Goal: Information Seeking & Learning: Learn about a topic

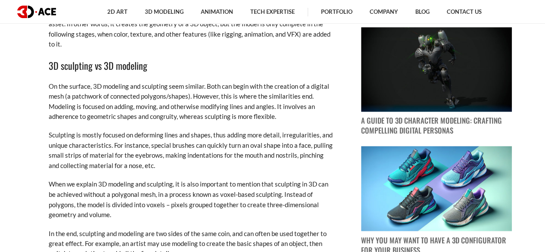
scroll to position [647, 0]
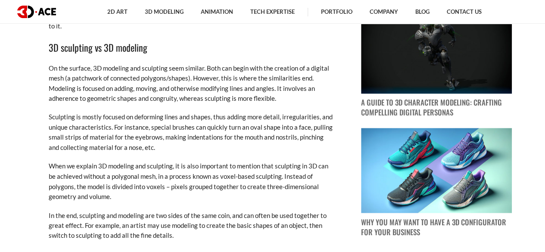
drag, startPoint x: 274, startPoint y: 3, endPoint x: 31, endPoint y: 82, distance: 256.2
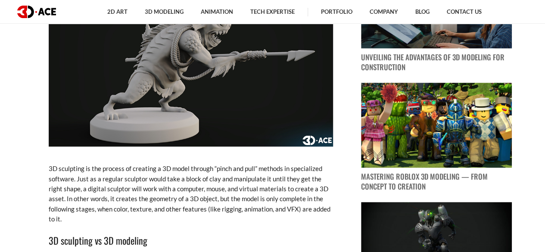
scroll to position [474, 0]
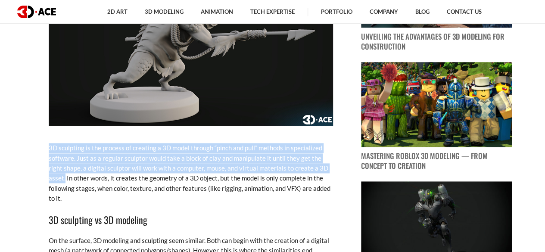
drag, startPoint x: 48, startPoint y: 148, endPoint x: 330, endPoint y: 170, distance: 282.8
click at [330, 170] on p "3D sculpting is the process of creating a 3D model through “pinch and pull” met…" at bounding box center [191, 173] width 285 height 60
copy p "3D sculpting is the process of creating a 3D model through “pinch and pull” met…"
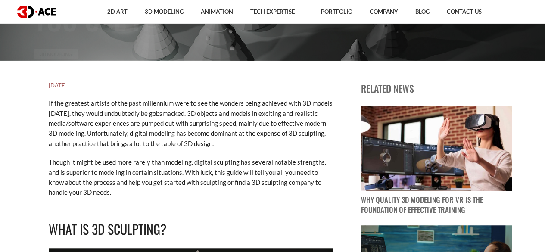
scroll to position [172, 0]
